Goal: Information Seeking & Learning: Compare options

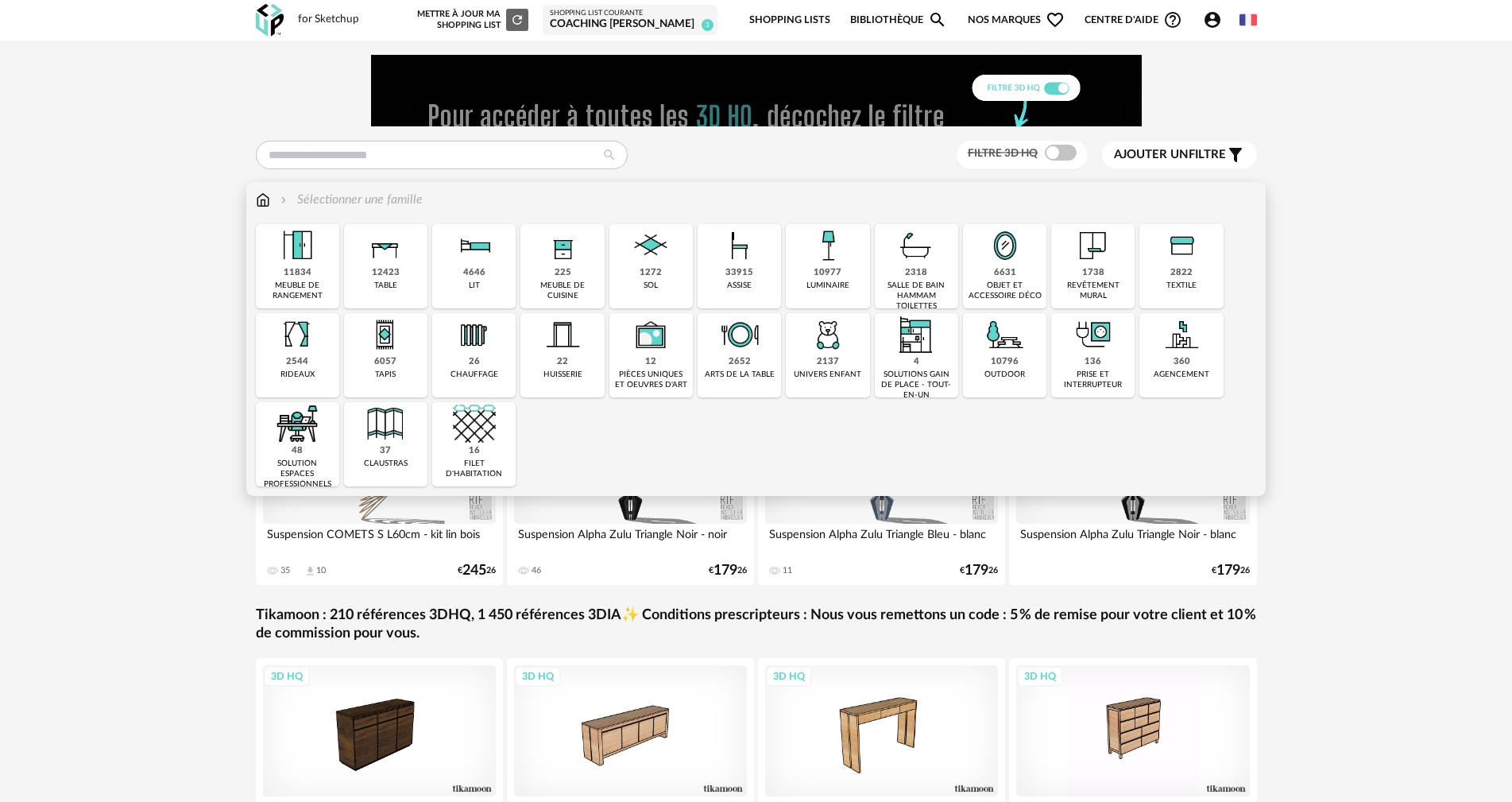
click at [734, 249] on img at bounding box center [739, 245] width 43 height 43
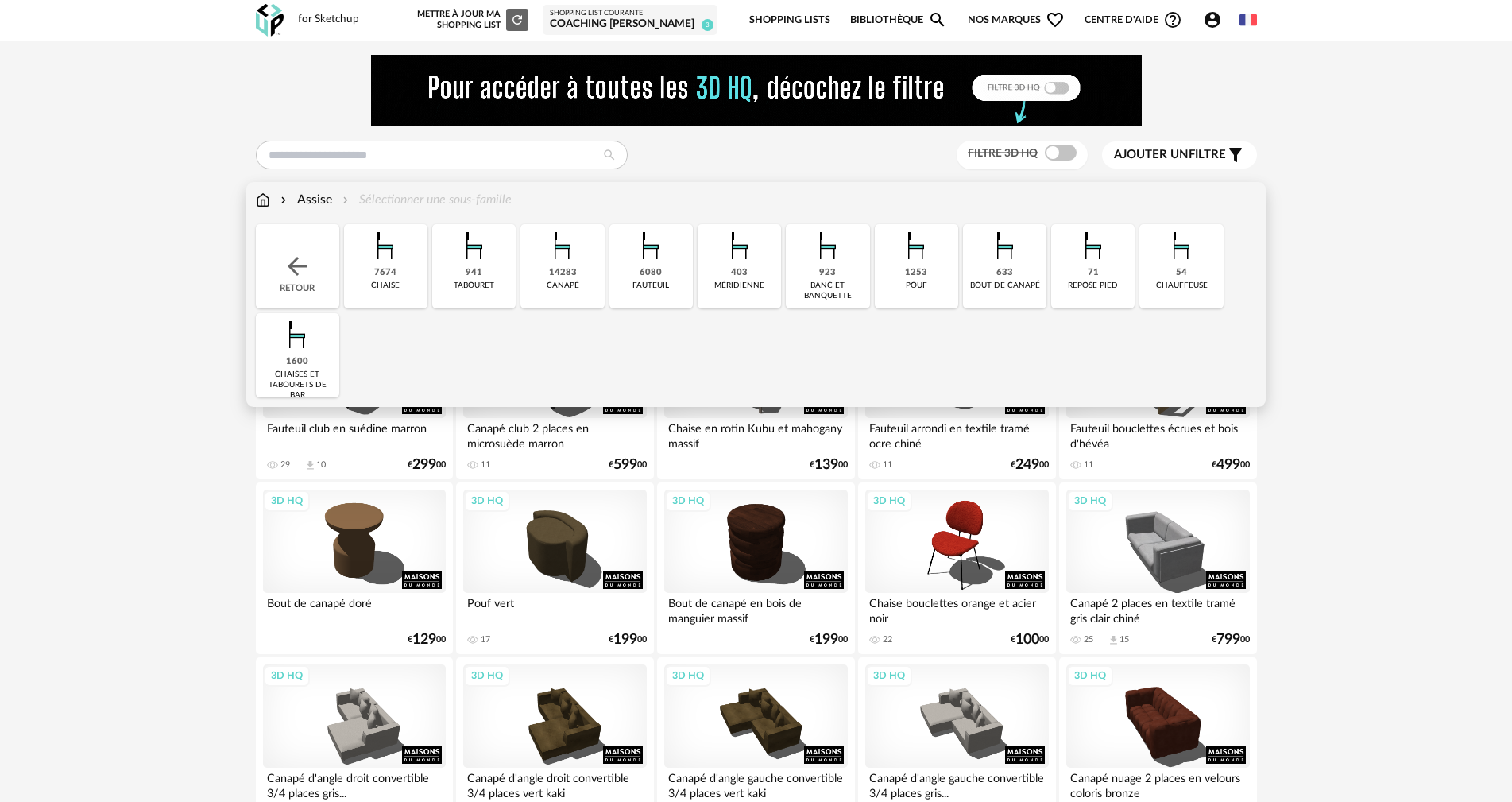
click at [560, 242] on img at bounding box center [562, 245] width 43 height 43
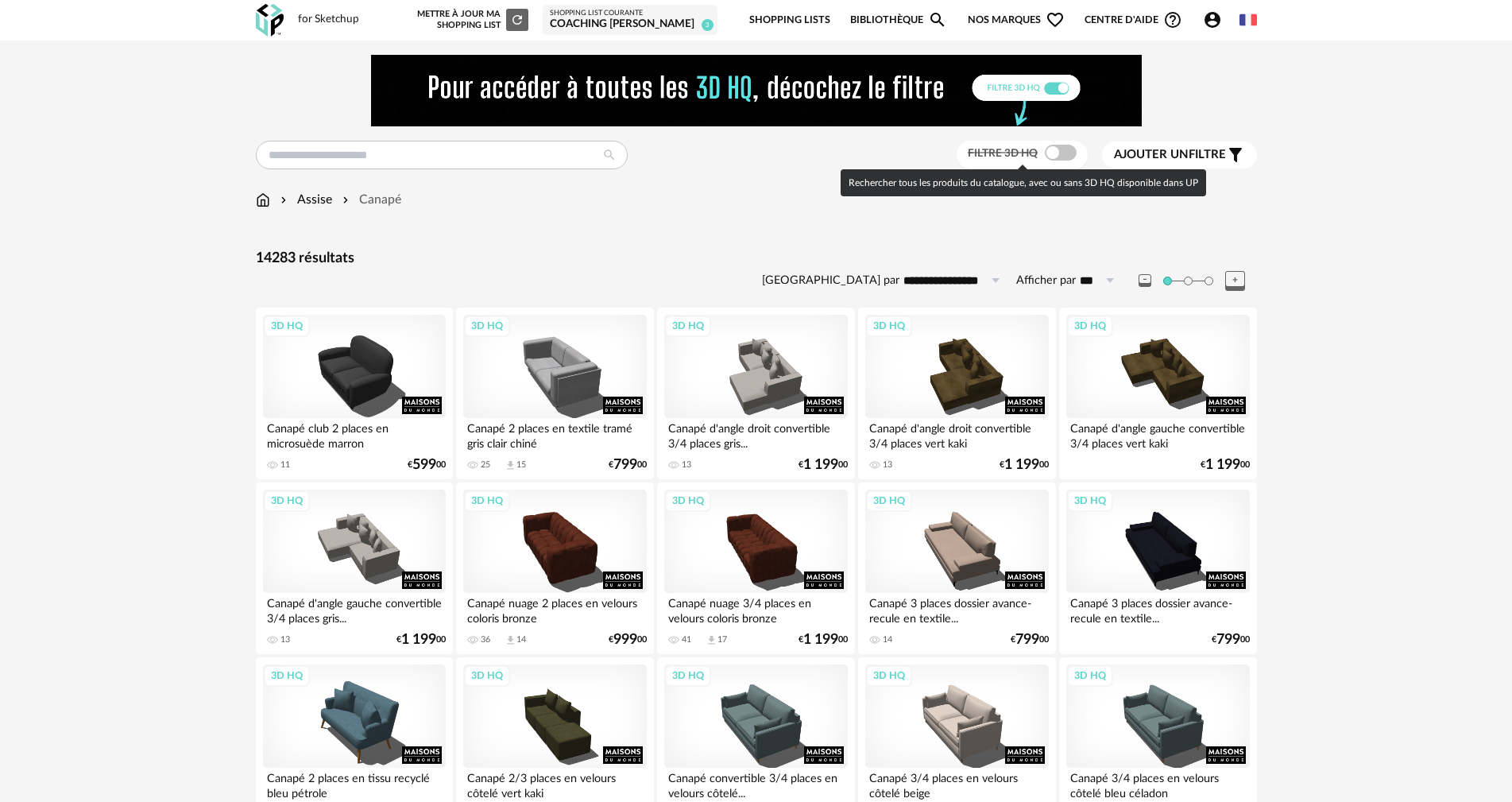
click at [1069, 151] on span at bounding box center [1061, 153] width 32 height 16
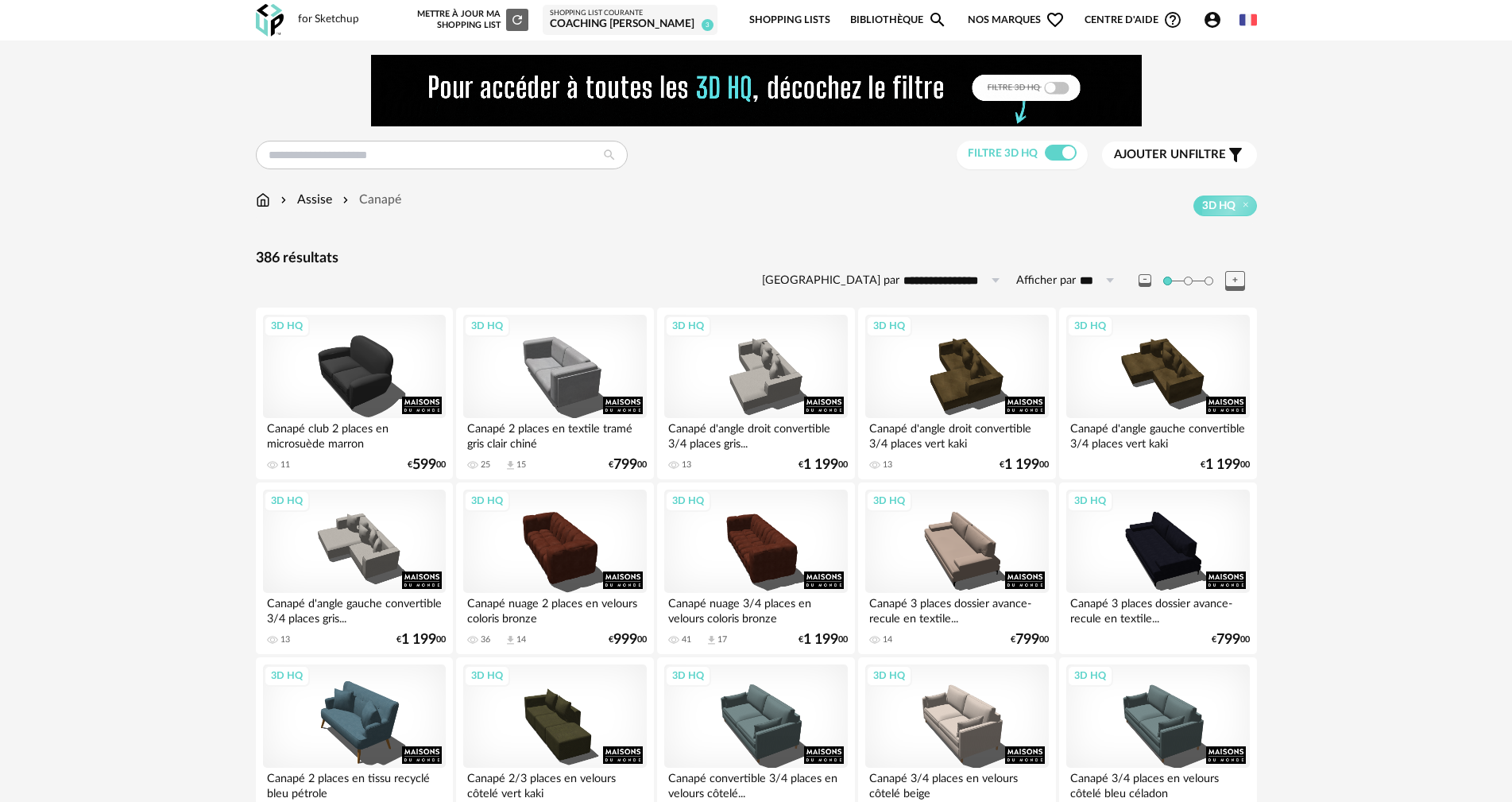
click at [1211, 153] on span "Ajouter un filtre" at bounding box center [1170, 154] width 112 height 16
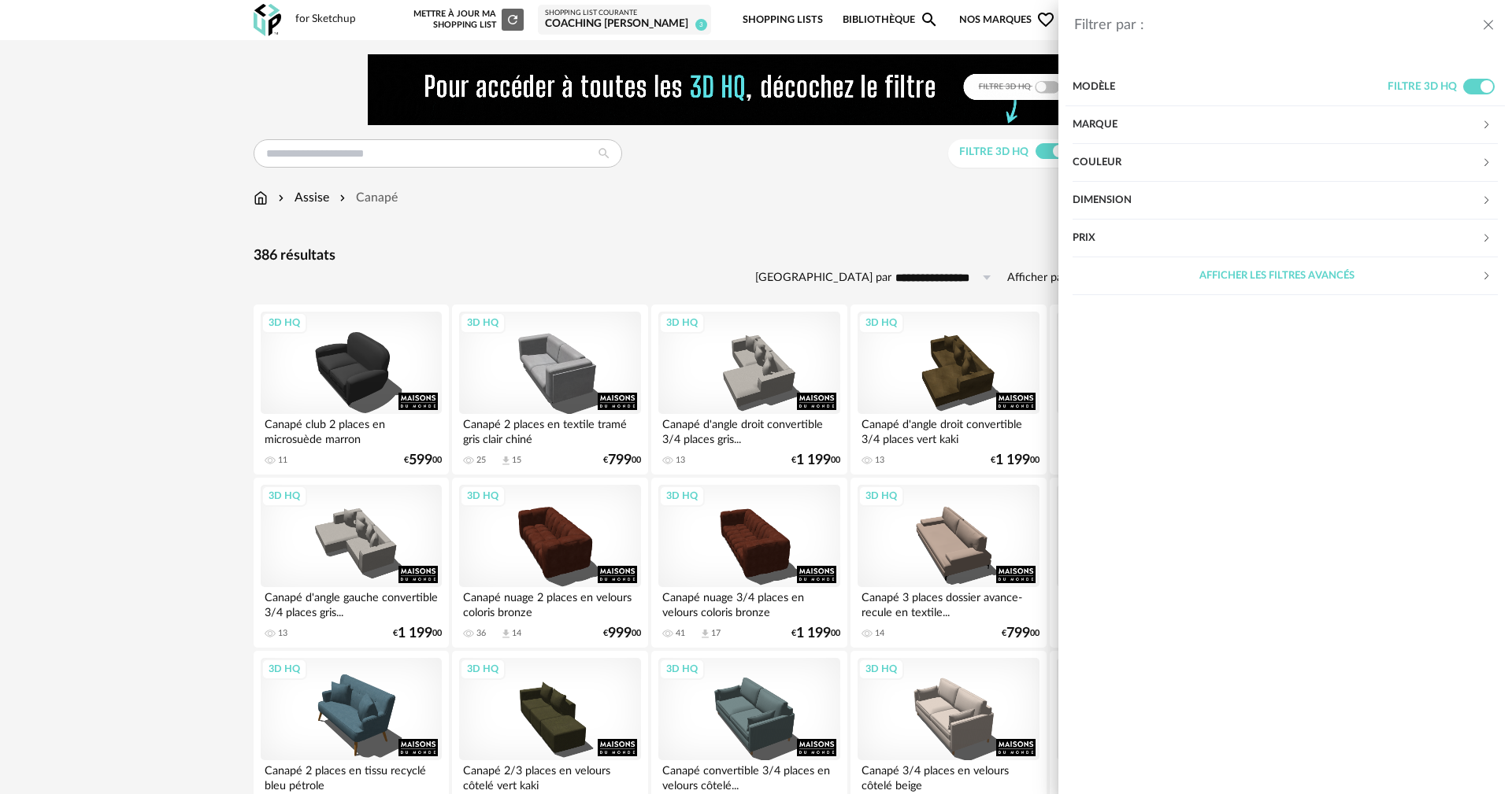
click at [1086, 120] on div "Marque" at bounding box center [1276, 124] width 408 height 38
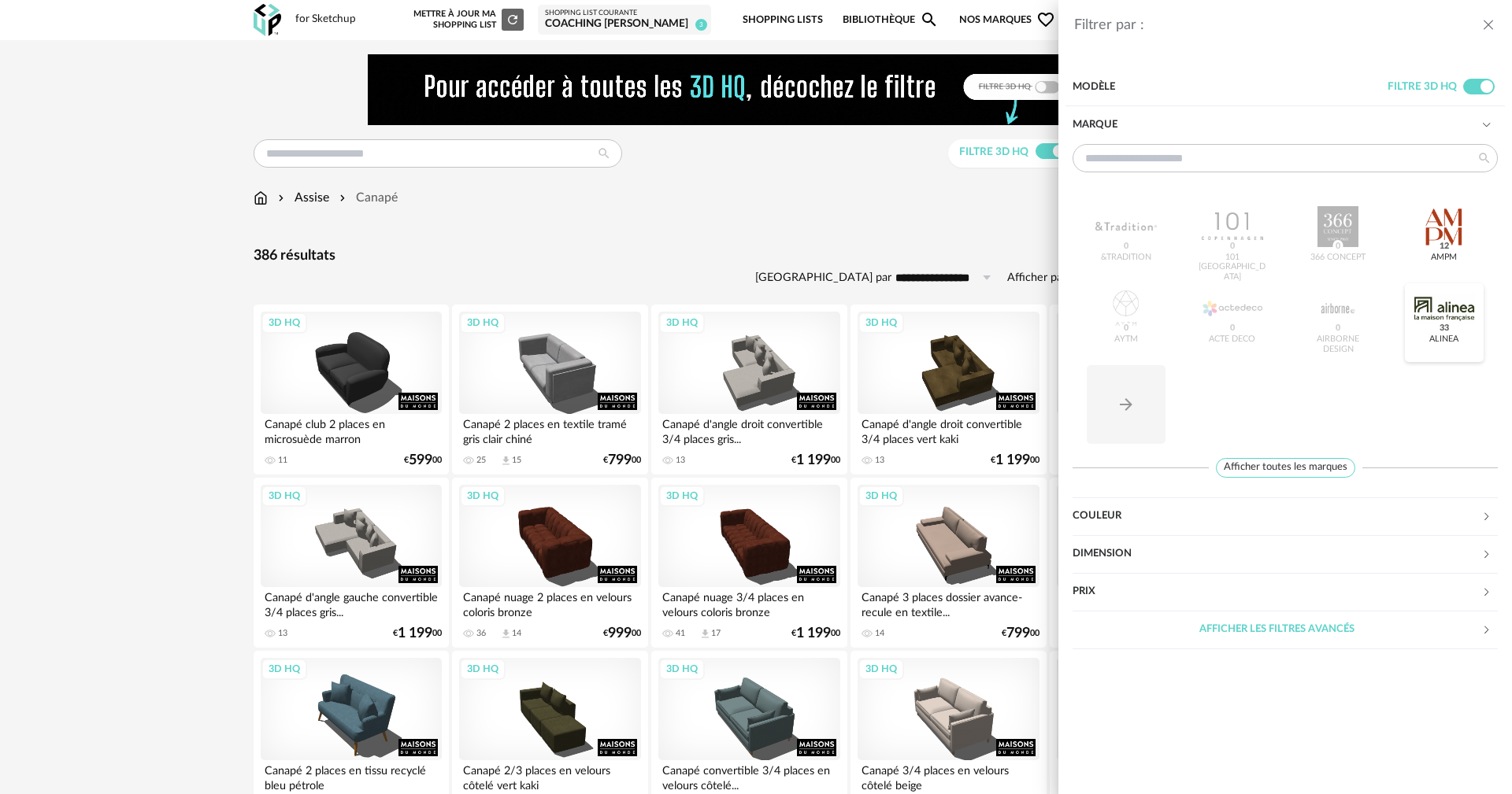
click at [1438, 306] on div at bounding box center [1444, 308] width 62 height 41
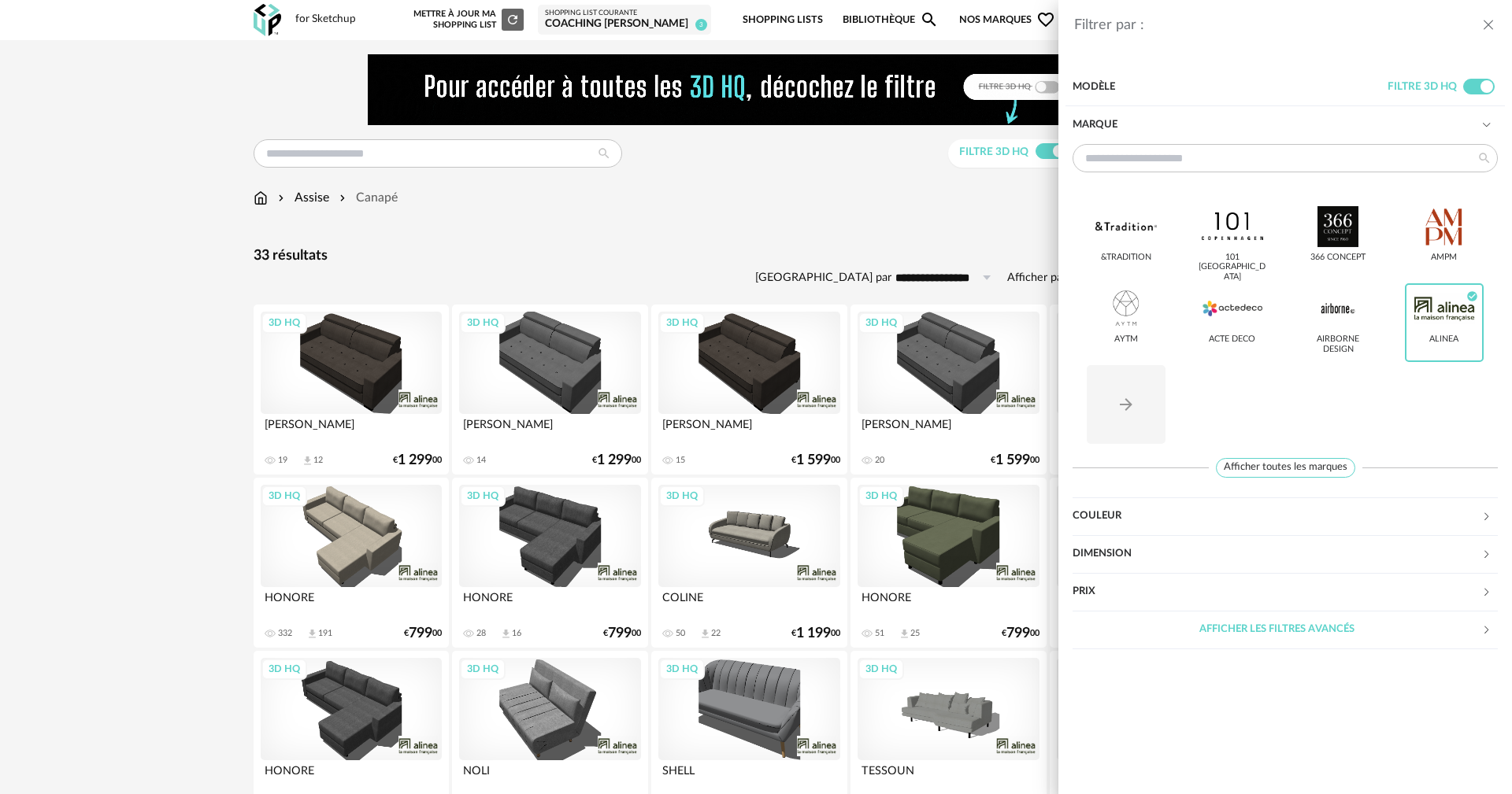
click at [893, 230] on div "Filtrer par : Modèle Filtre 3D HQ Marque &tradition 101 [GEOGRAPHIC_DATA] 366 C…" at bounding box center [756, 397] width 1512 height 794
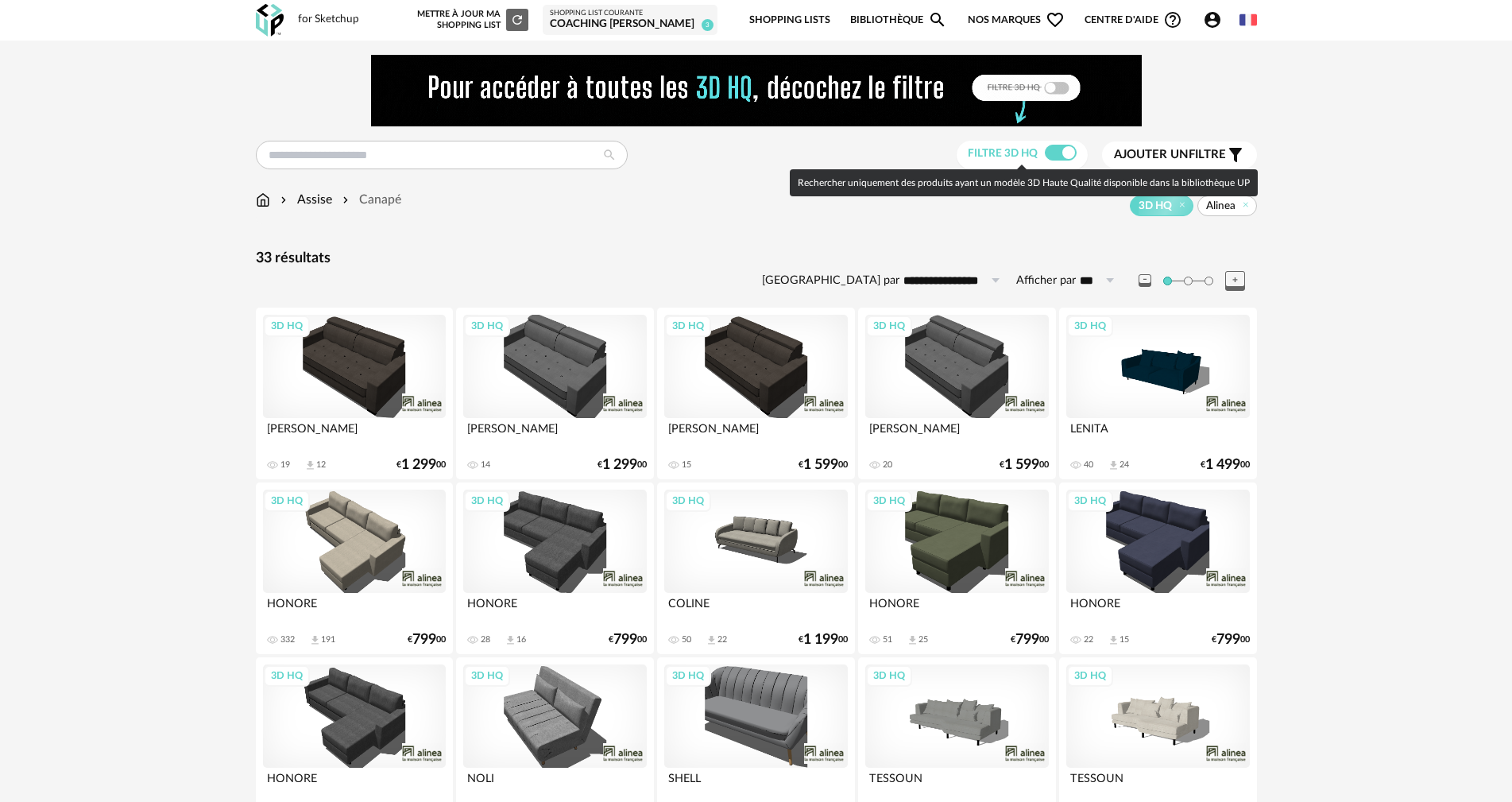
click at [1049, 156] on span at bounding box center [1061, 153] width 32 height 16
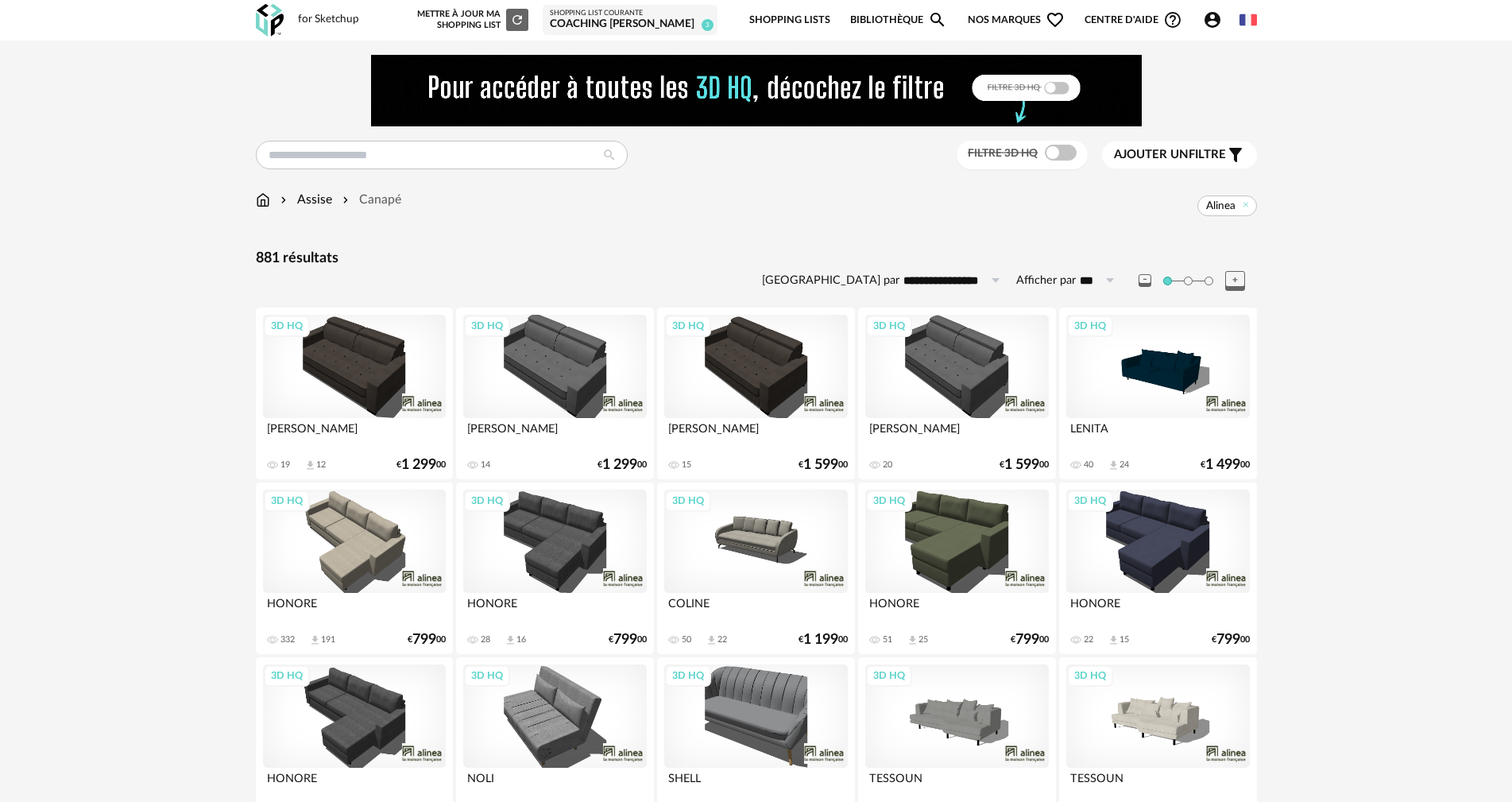
click at [1195, 159] on span "Ajouter un filtre" at bounding box center [1170, 154] width 112 height 16
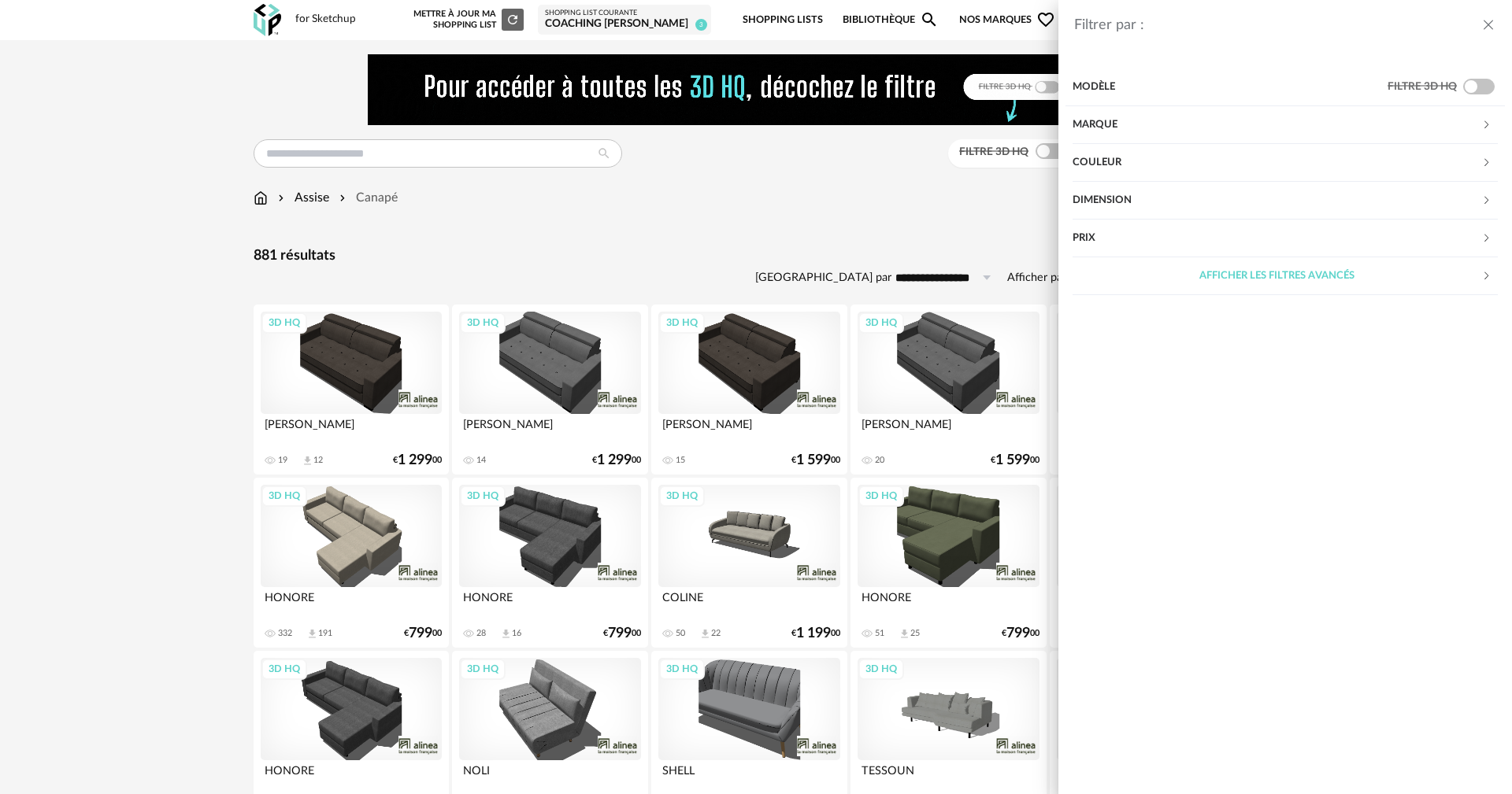
click at [1104, 124] on div "Marque" at bounding box center [1276, 124] width 408 height 38
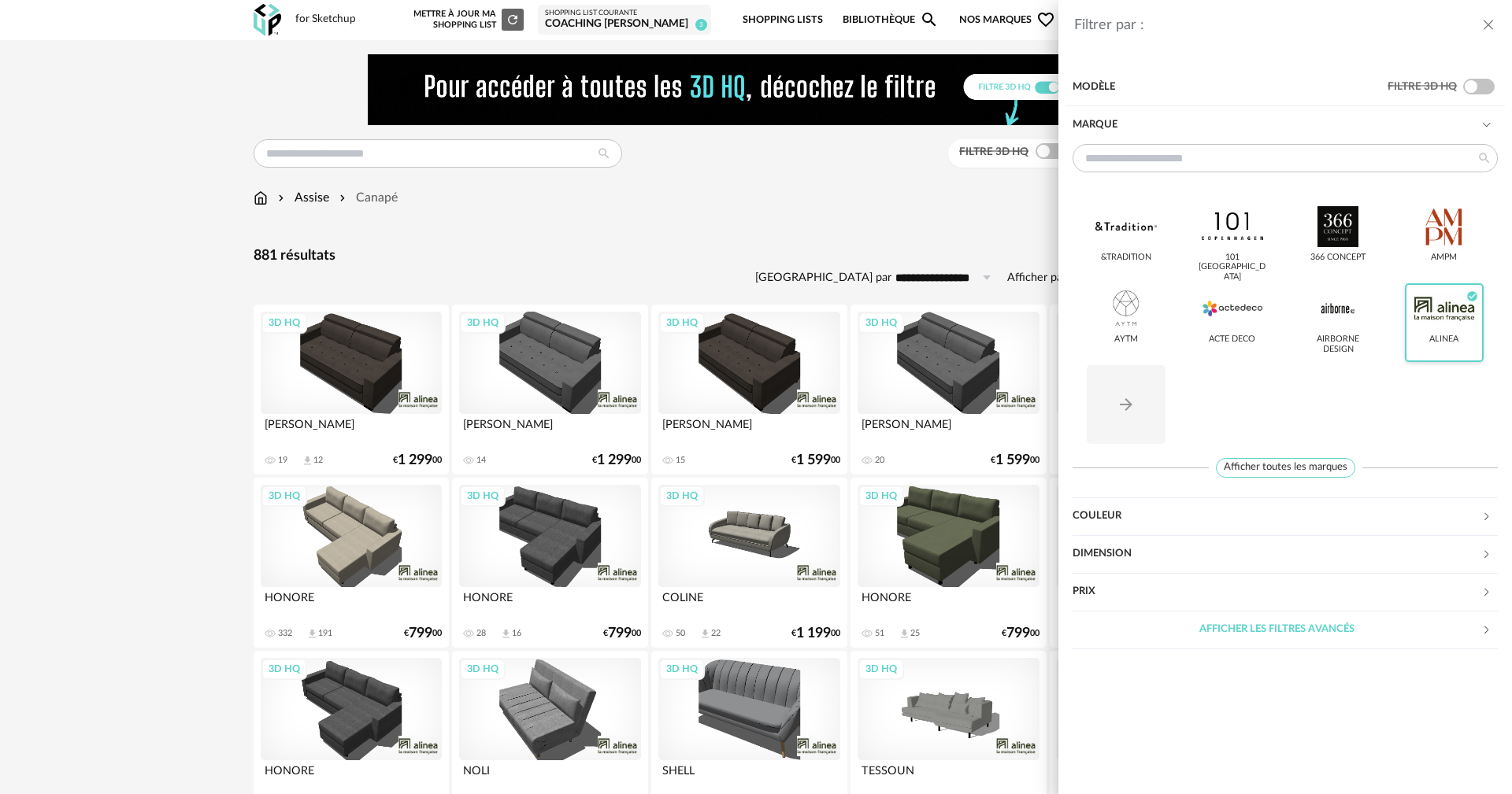
click at [1440, 315] on div at bounding box center [1444, 308] width 62 height 41
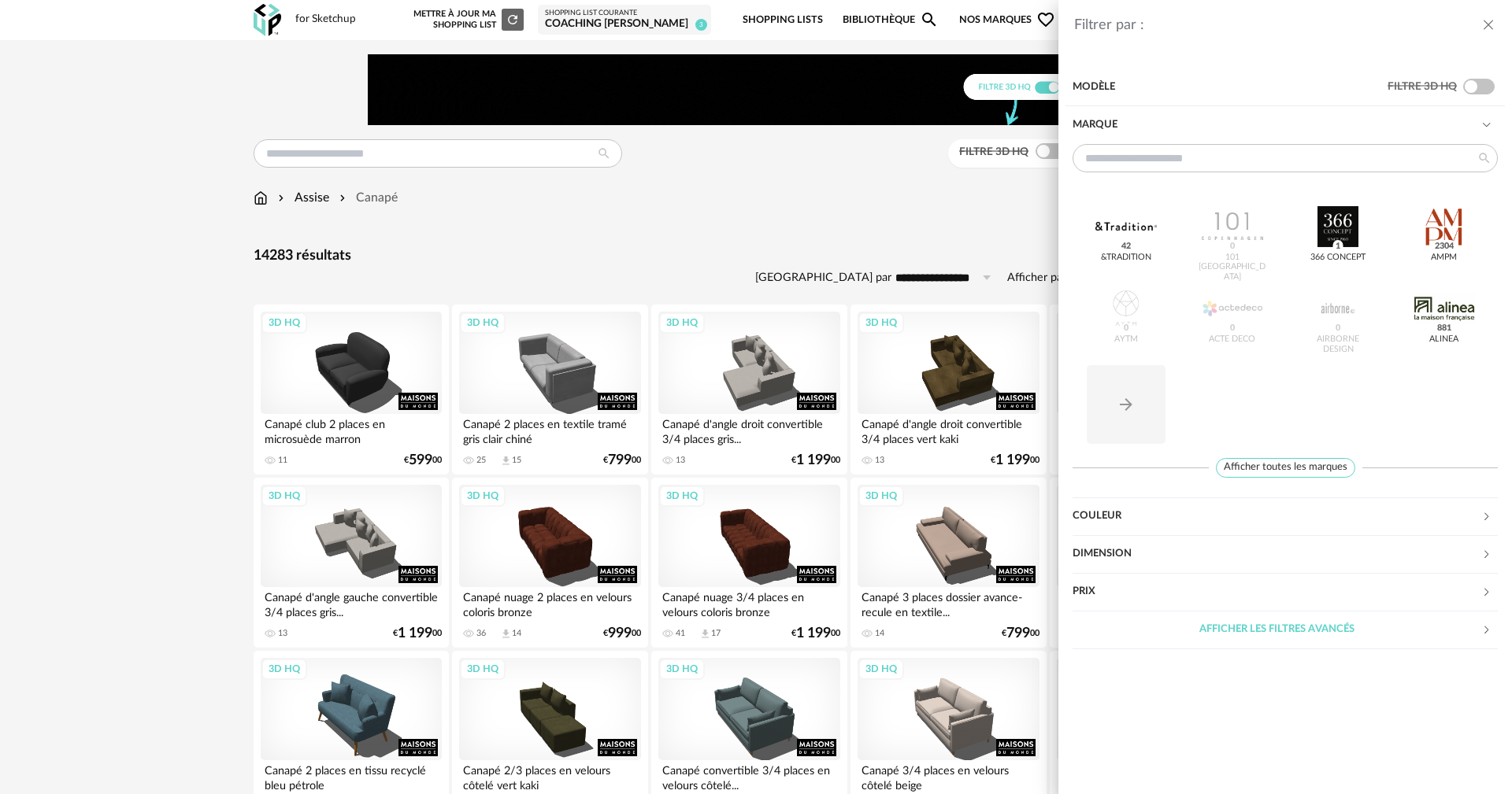
click at [110, 478] on div "Filtrer par : Modèle Filtre 3D HQ Marque &tradition 42 101 Copenhagen 0 366 Con…" at bounding box center [756, 397] width 1512 height 794
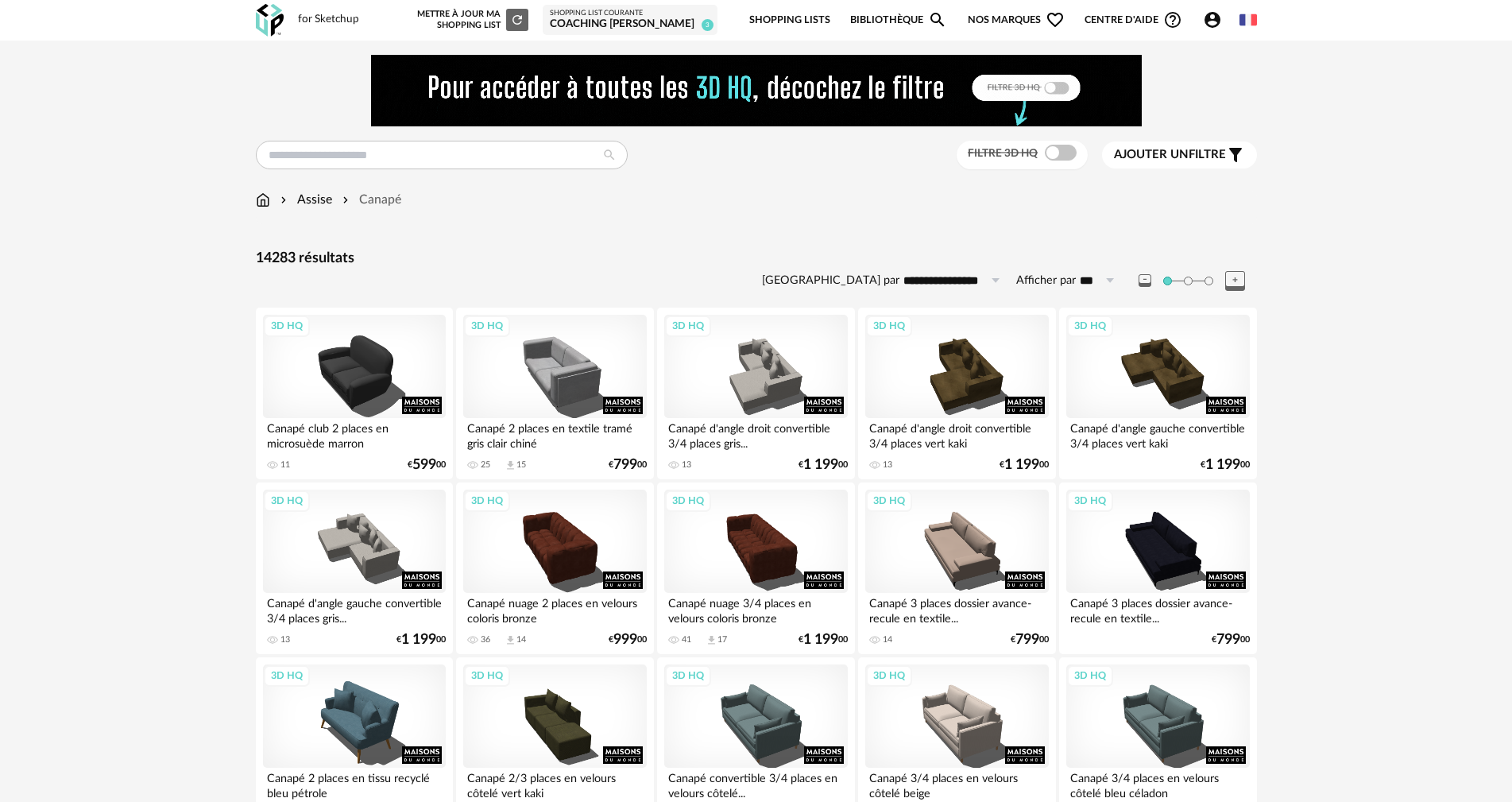
click at [1170, 157] on span "Ajouter un" at bounding box center [1151, 154] width 75 height 12
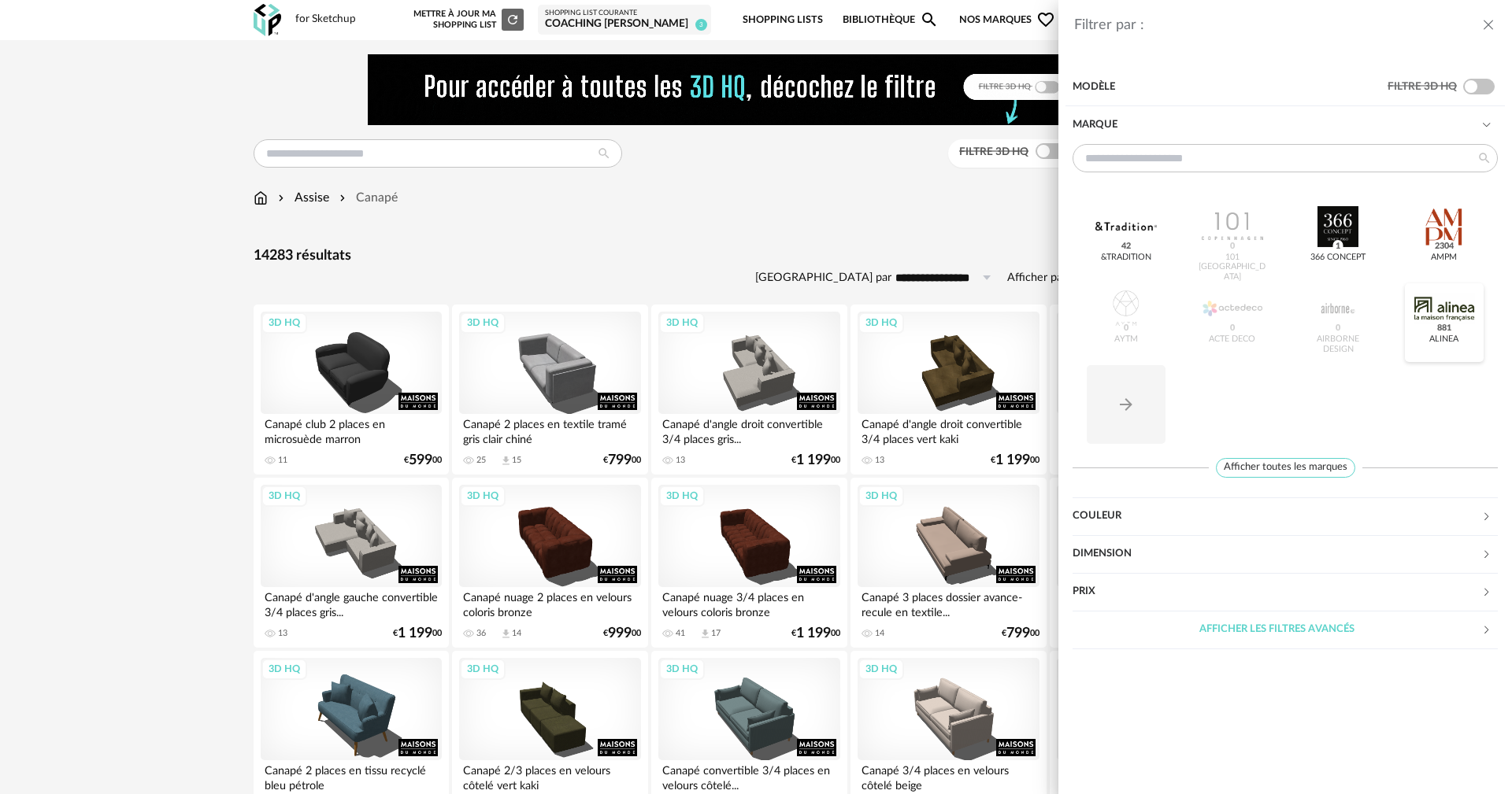
click at [1438, 321] on div at bounding box center [1444, 308] width 62 height 41
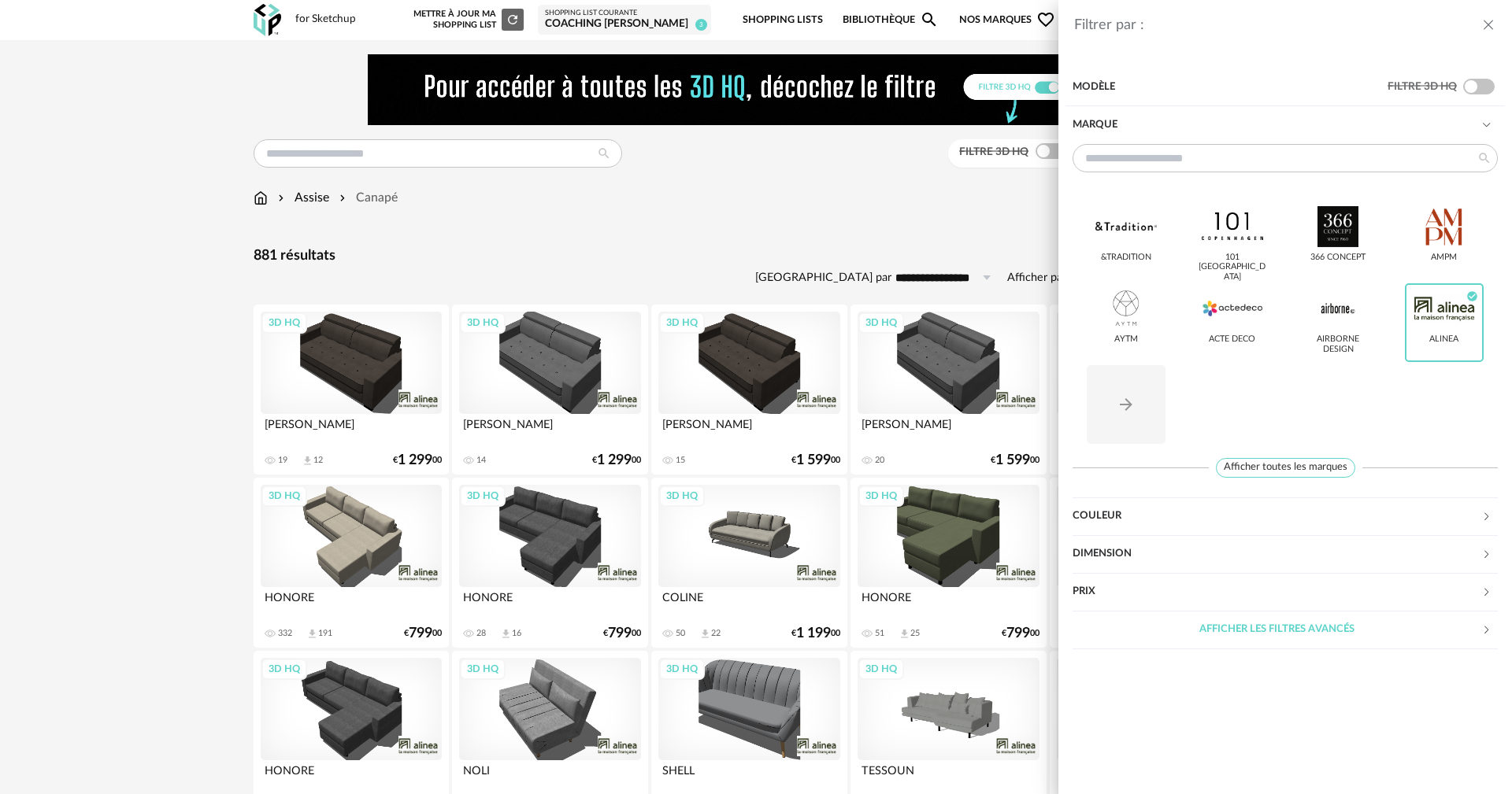
click at [937, 186] on div "Filtrer par : Modèle Filtre 3D HQ Marque &tradition 101 Copenhagen 366 Concept …" at bounding box center [756, 397] width 1512 height 794
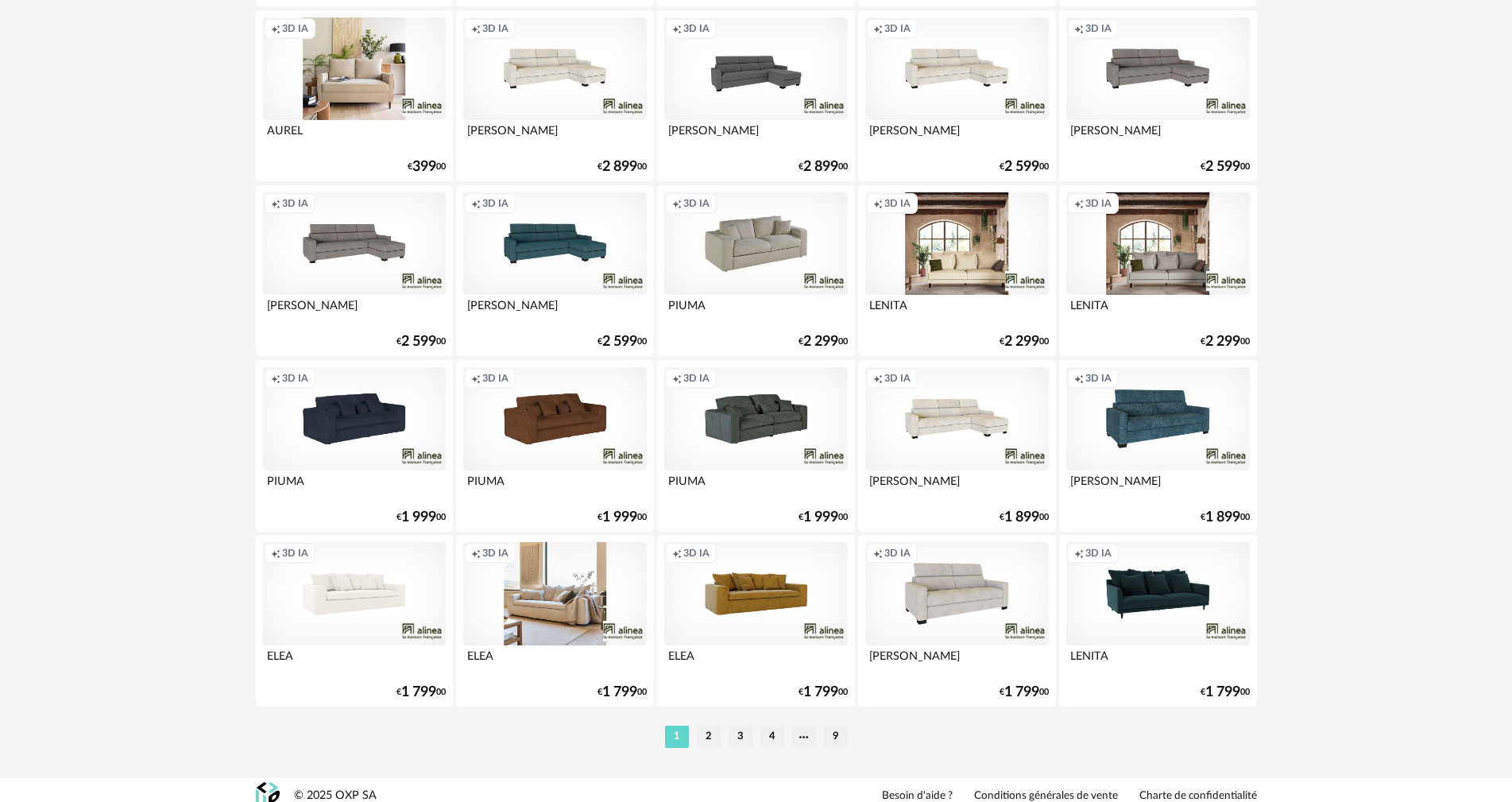
scroll to position [3109, 0]
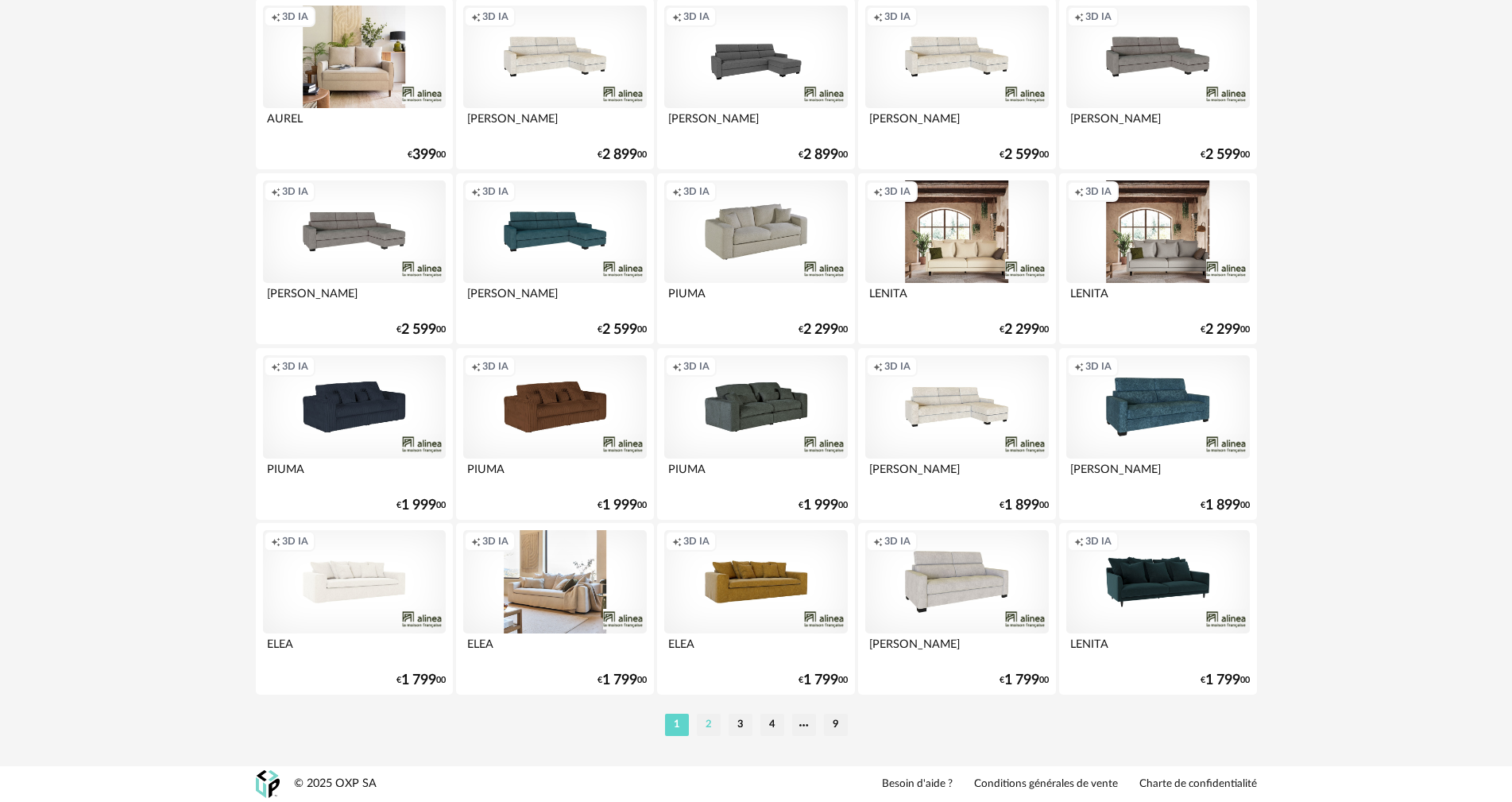
click at [710, 726] on li "2" at bounding box center [709, 724] width 24 height 22
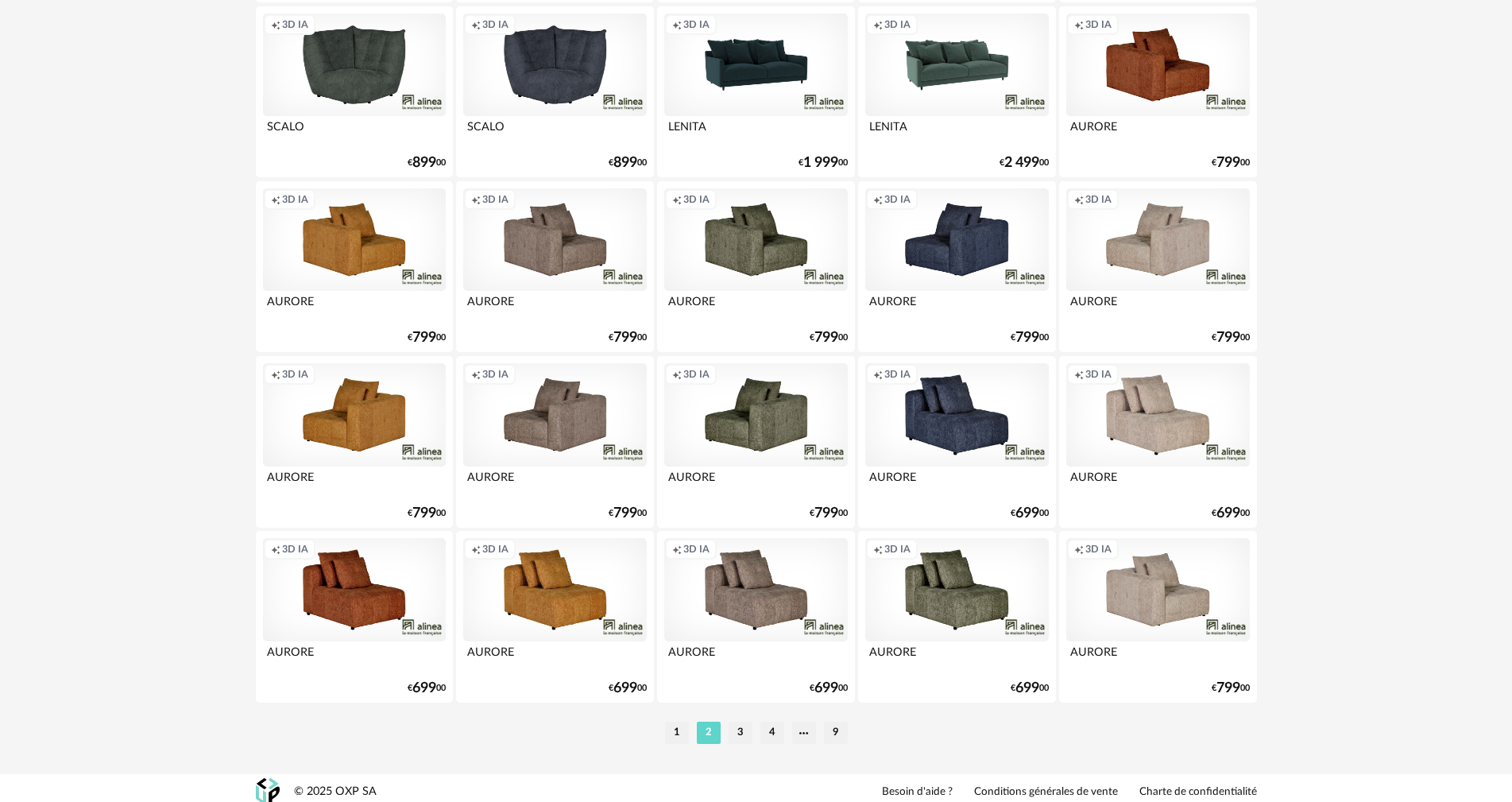
scroll to position [3109, 0]
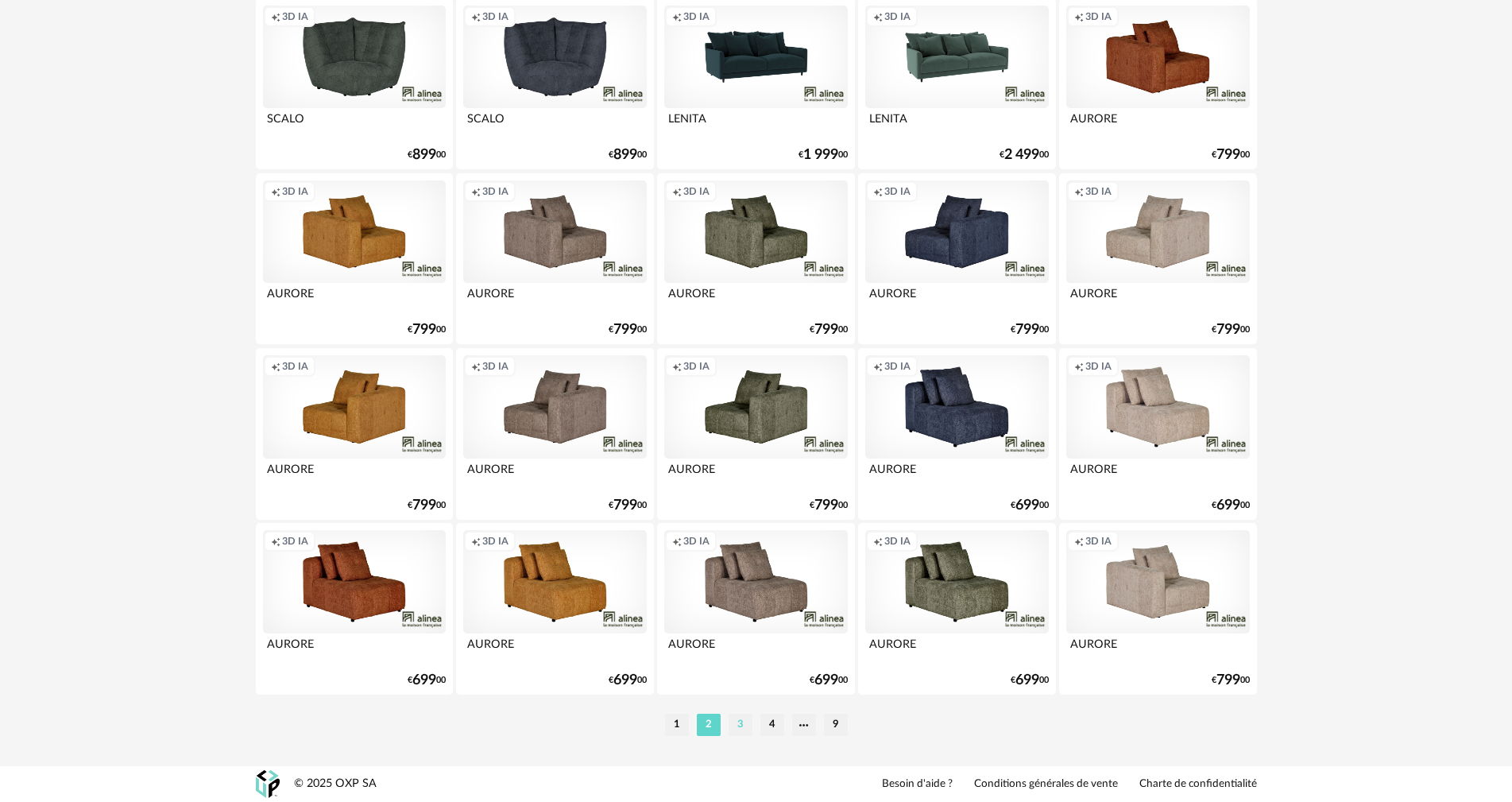
click at [742, 724] on li "3" at bounding box center [740, 724] width 24 height 22
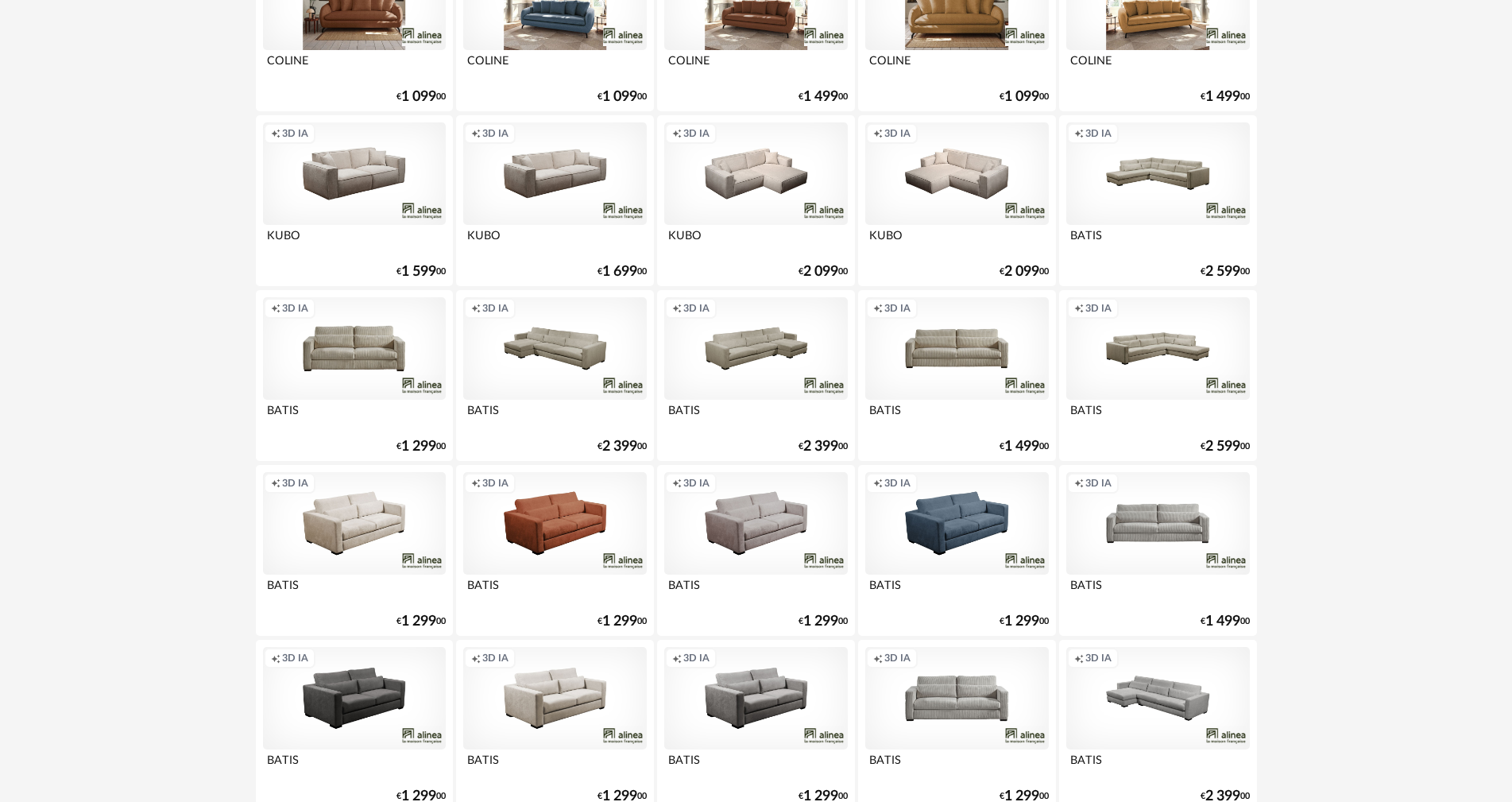
scroll to position [2511, 0]
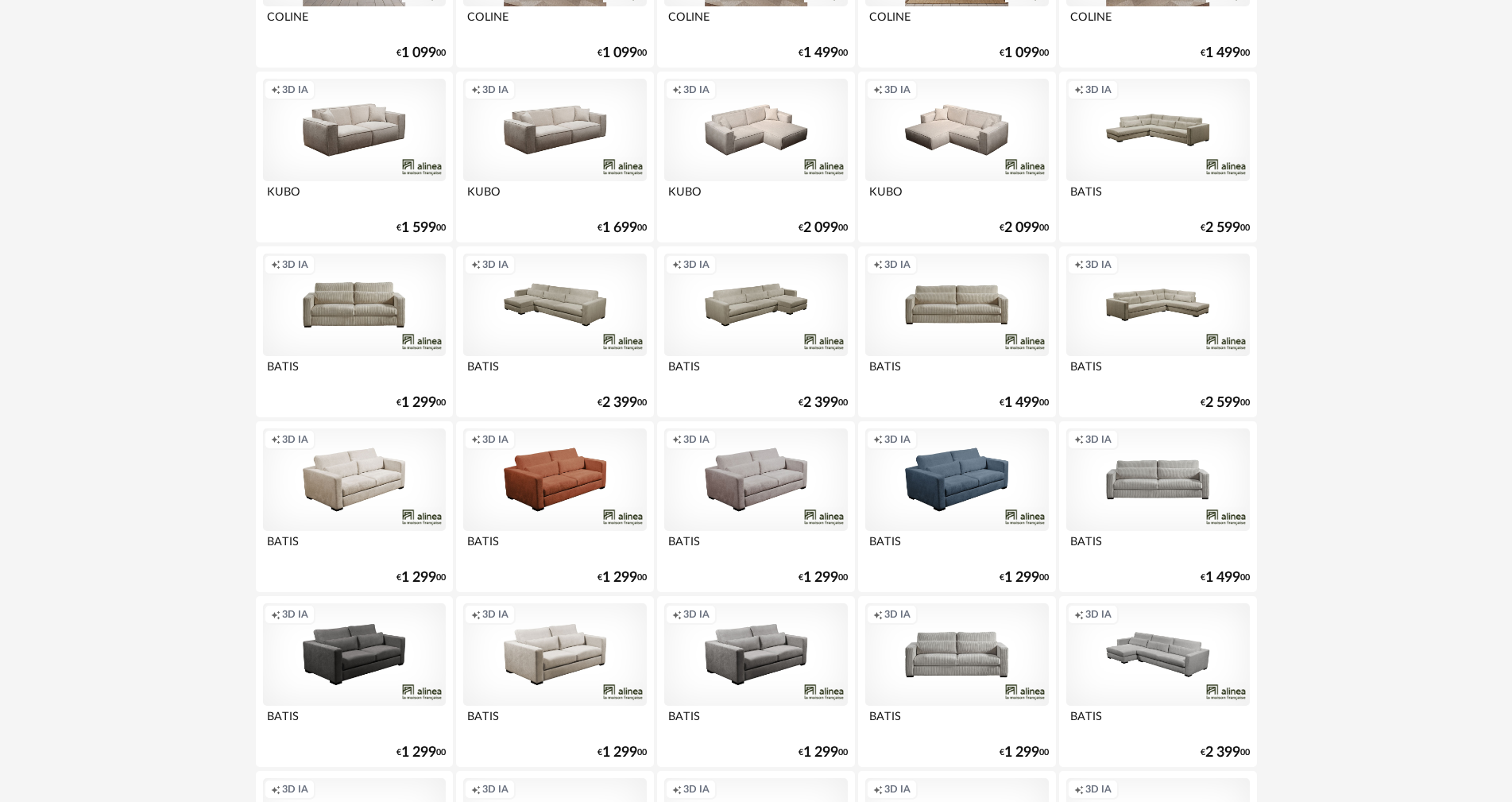
click at [567, 303] on div "Creation icon 3D IA" at bounding box center [555, 305] width 183 height 104
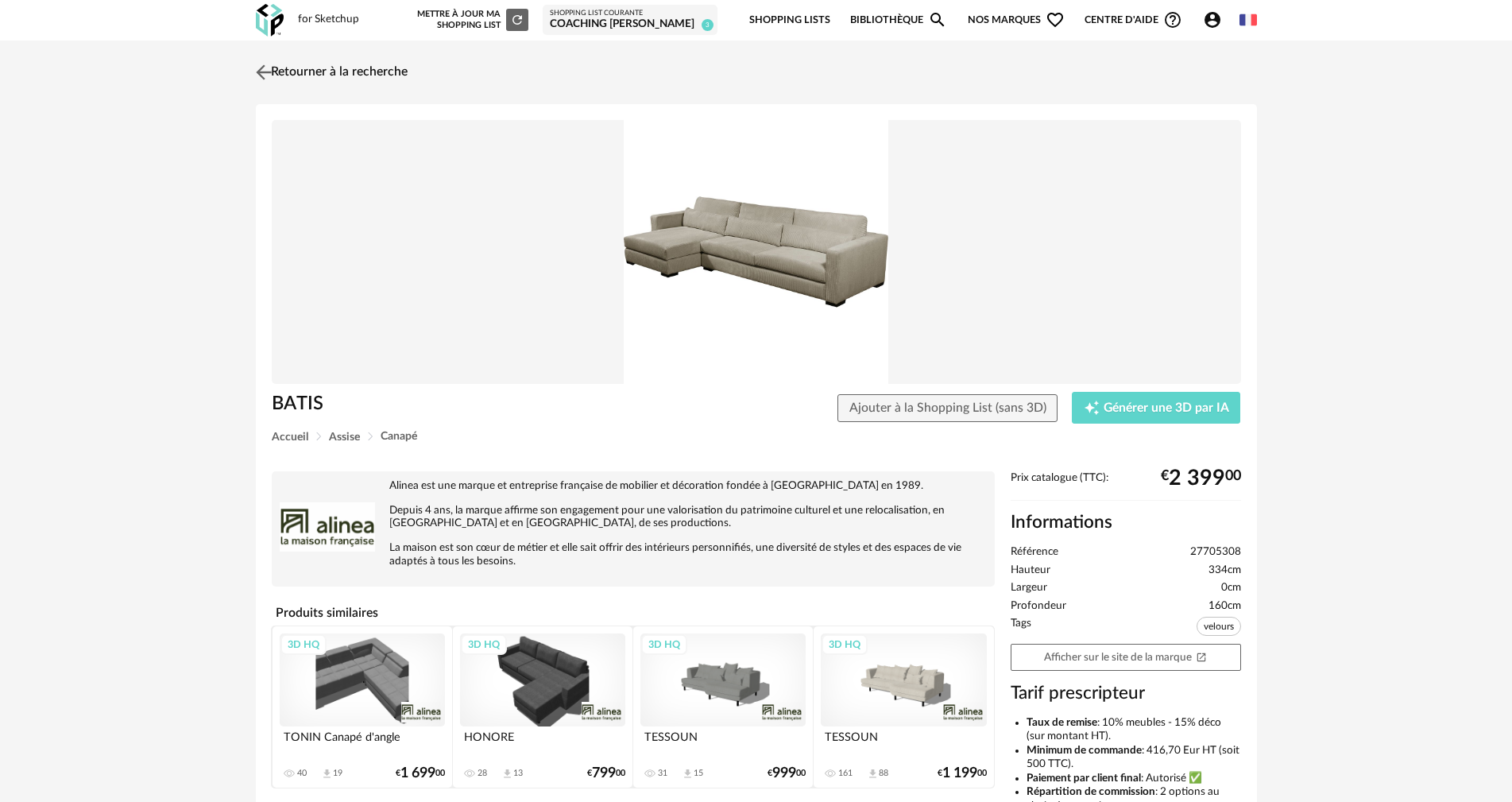
click at [299, 72] on link "Retourner à la recherche" at bounding box center [330, 72] width 156 height 35
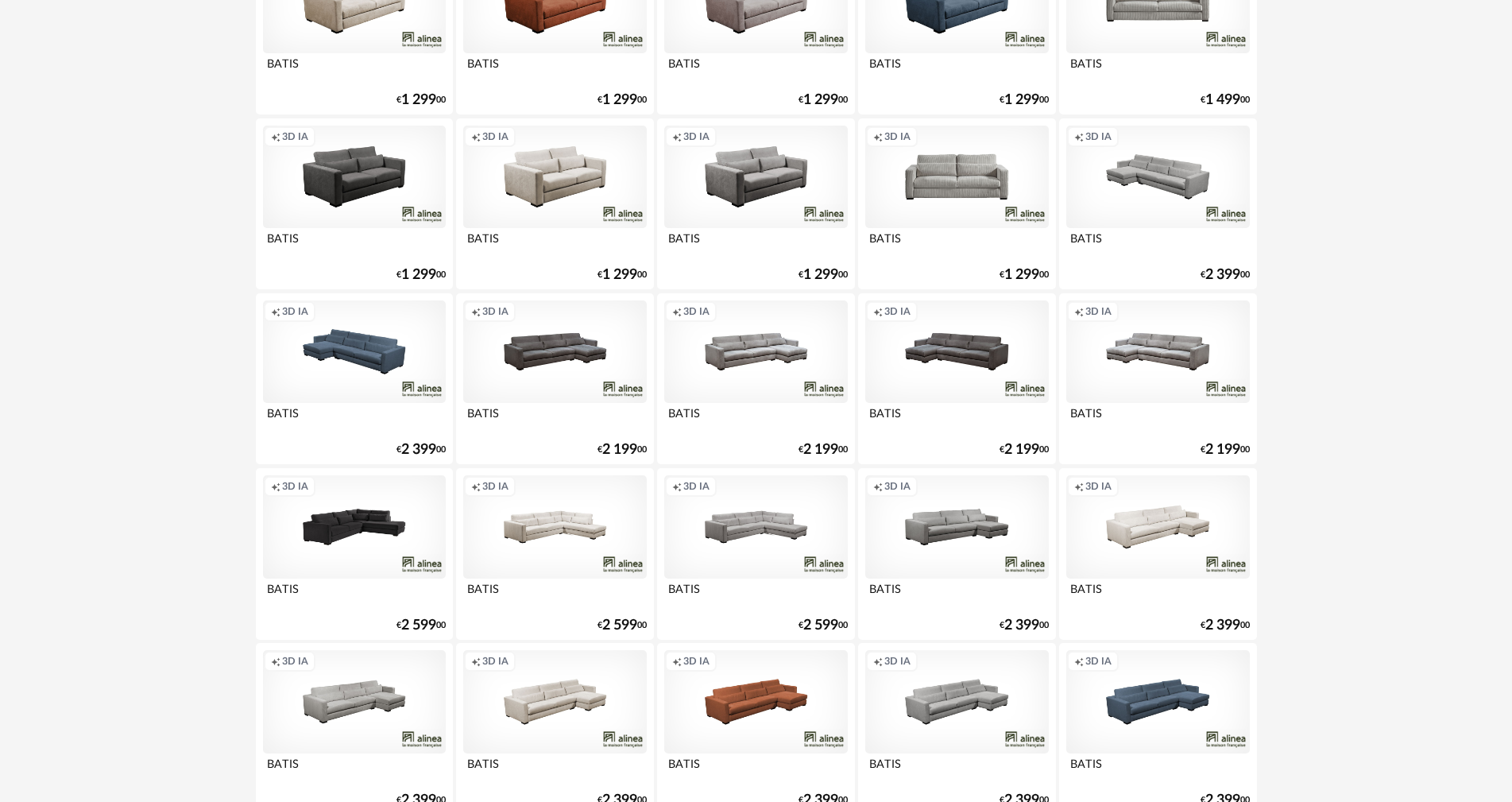
scroll to position [3109, 0]
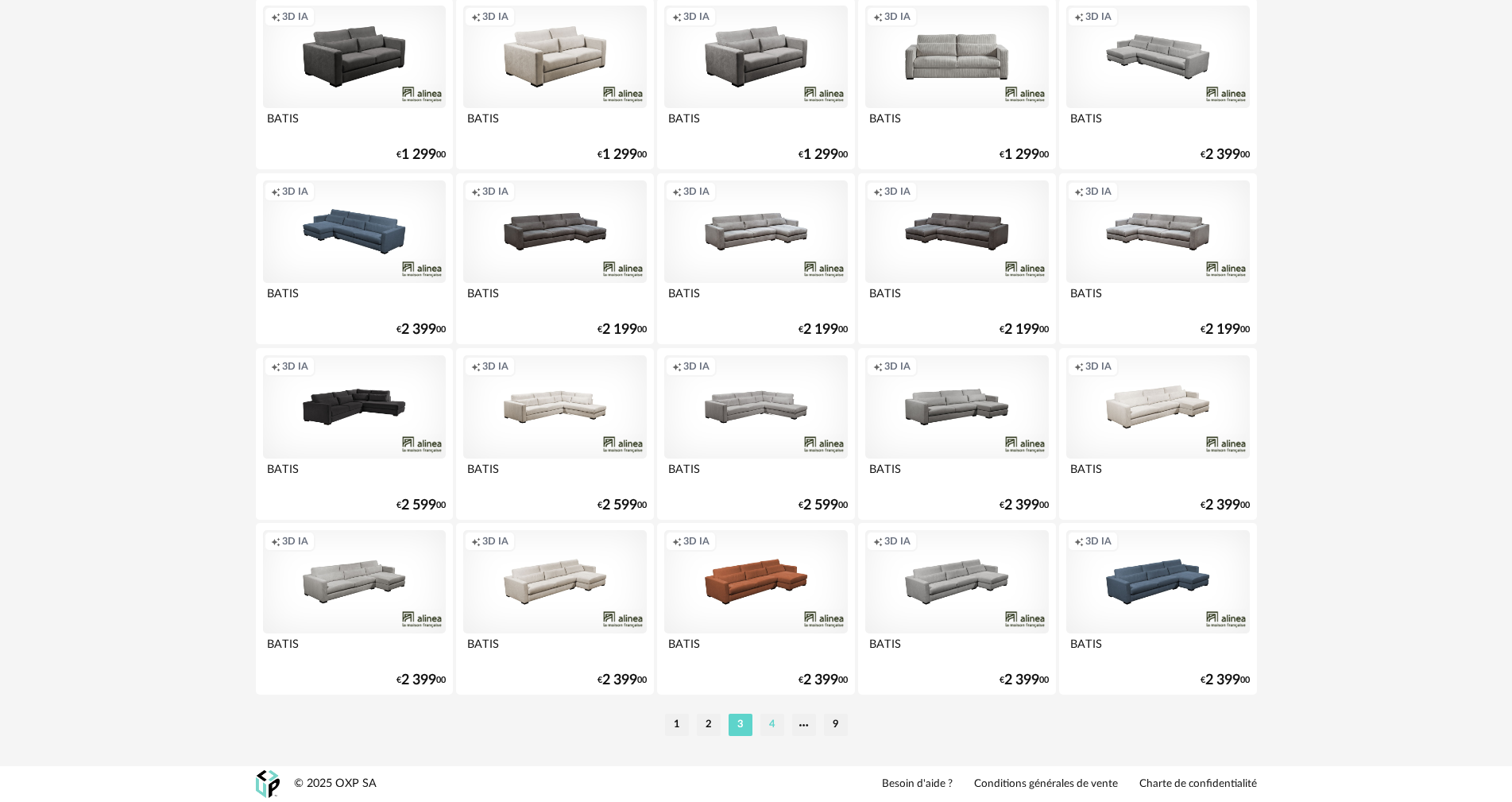
click at [769, 727] on li "4" at bounding box center [772, 724] width 24 height 22
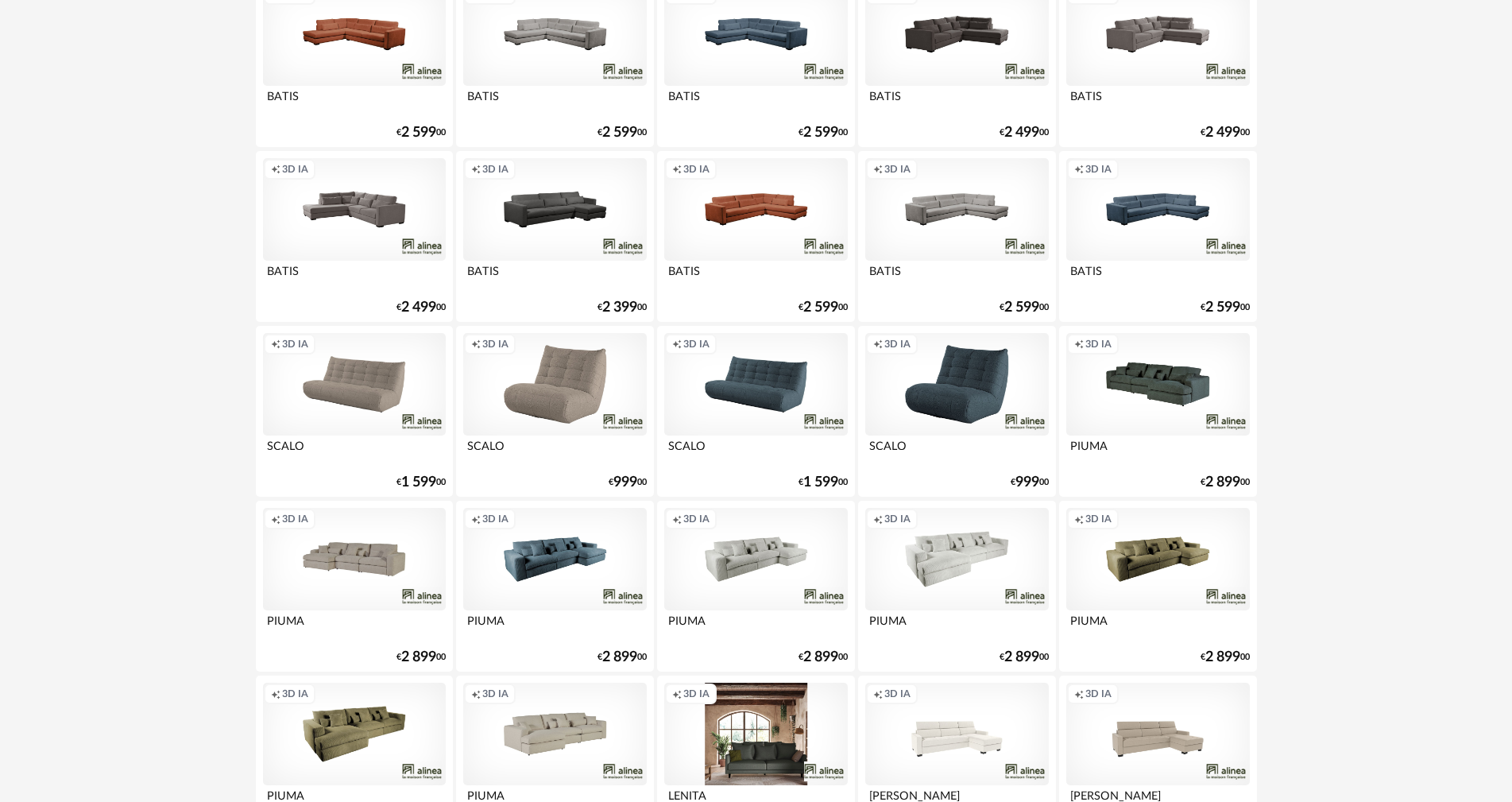
scroll to position [686, 0]
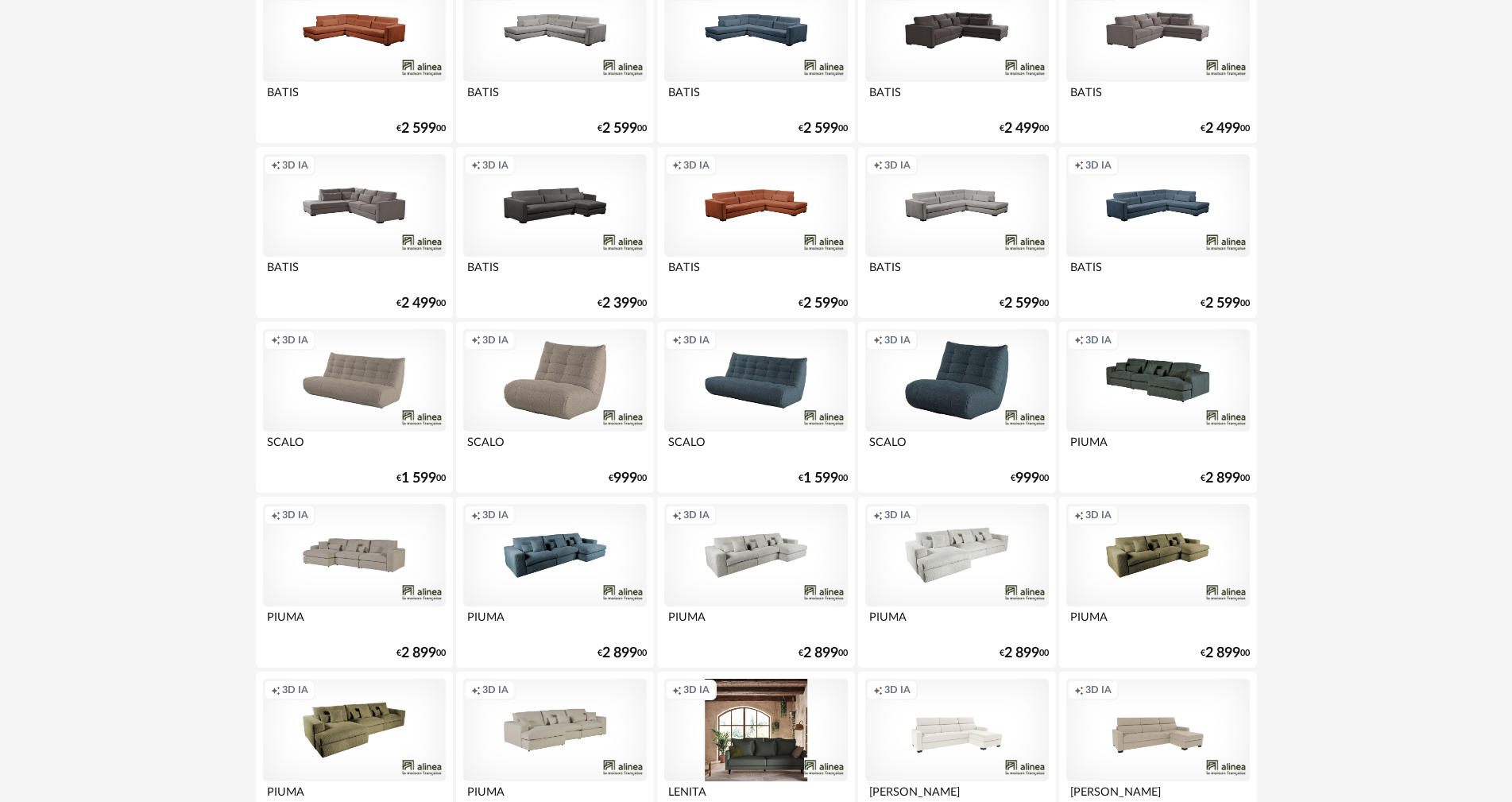
click at [576, 393] on div "Creation icon 3D IA" at bounding box center [555, 380] width 183 height 104
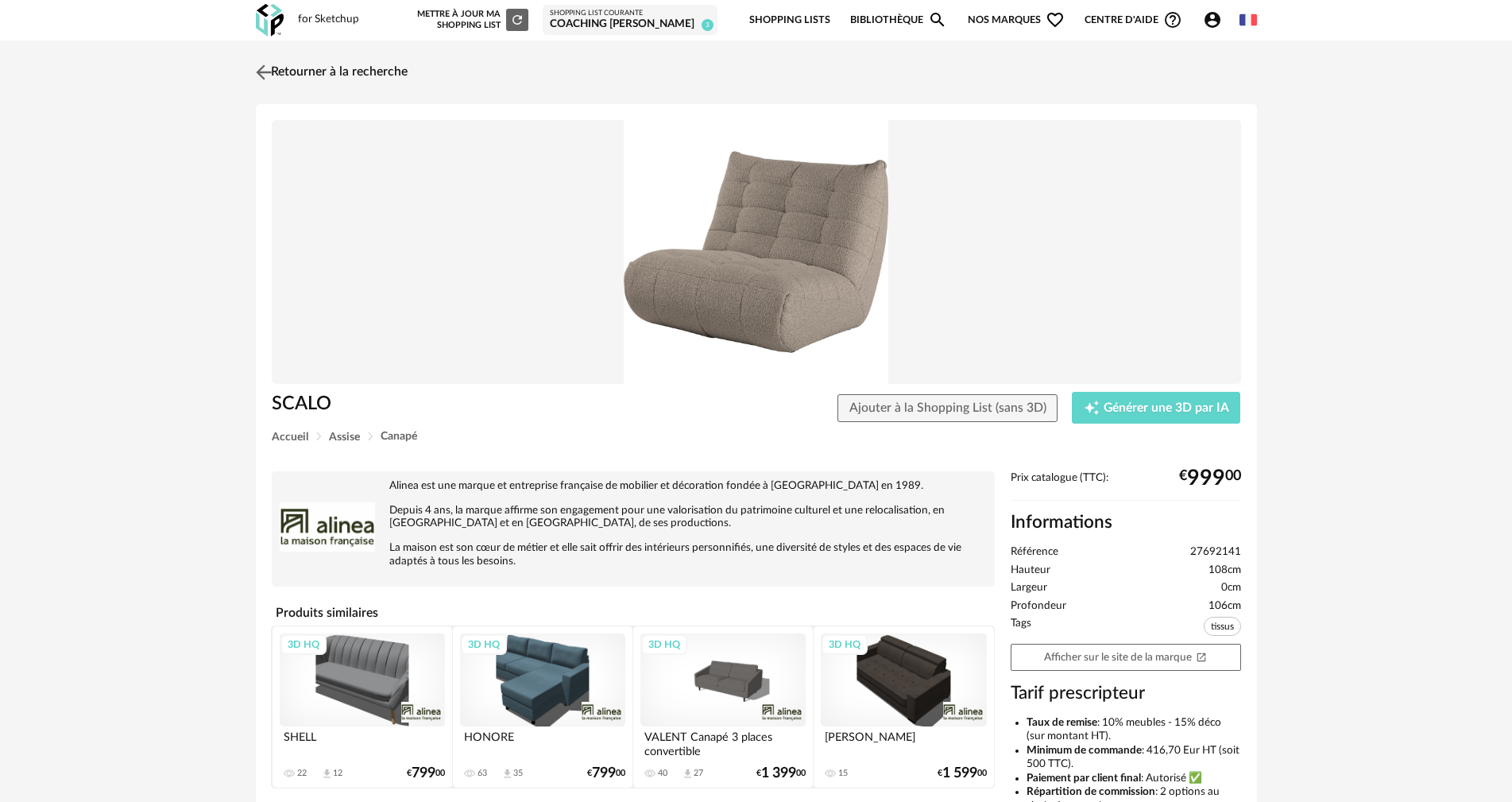
click at [319, 72] on link "Retourner à la recherche" at bounding box center [330, 72] width 156 height 35
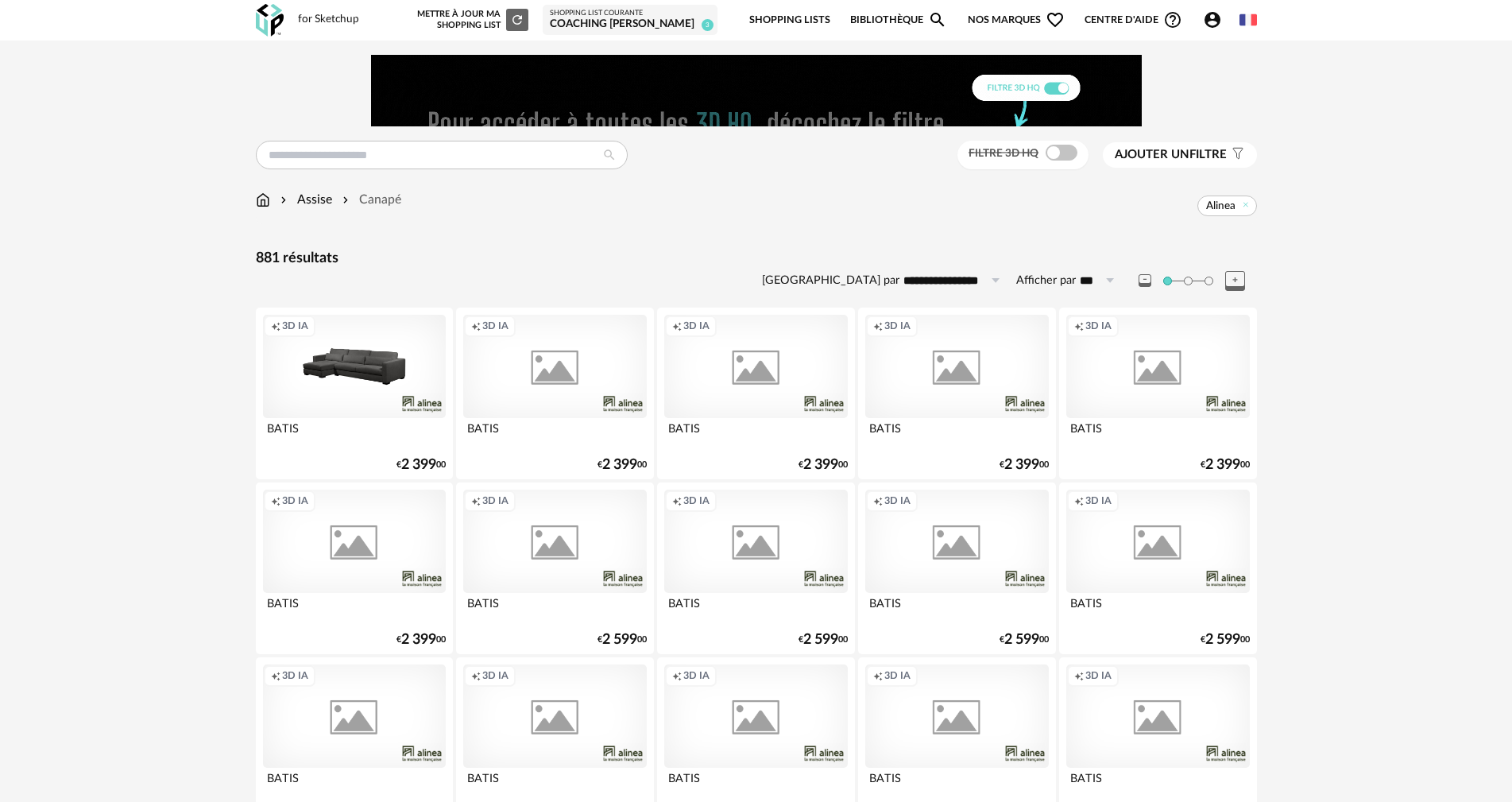
scroll to position [686, 0]
